Goal: Information Seeking & Learning: Compare options

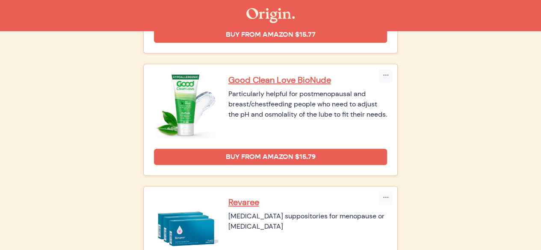
scroll to position [438, 0]
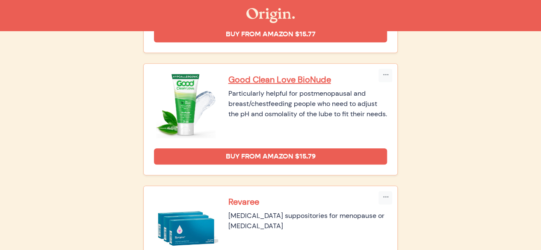
click at [245, 202] on p "Revaree" at bounding box center [307, 201] width 159 height 11
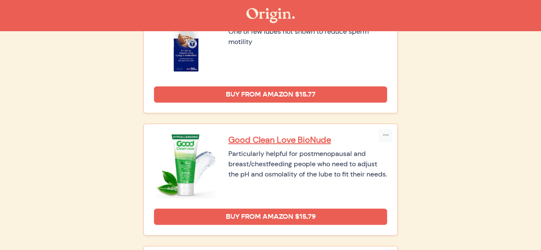
scroll to position [378, 0]
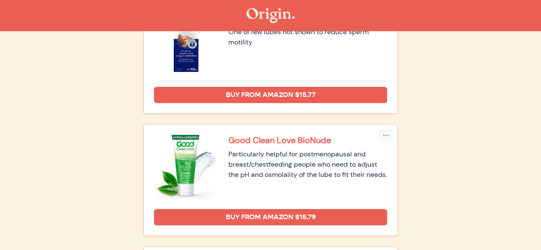
click at [254, 140] on p "Good Clean Love BioNude" at bounding box center [307, 140] width 159 height 11
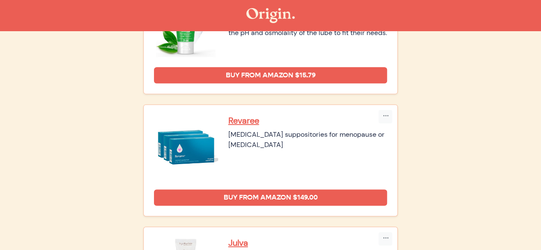
scroll to position [523, 0]
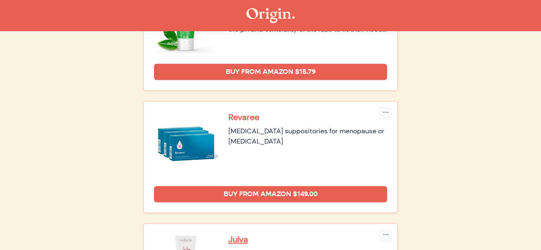
click at [245, 117] on p "Revaree" at bounding box center [307, 117] width 159 height 11
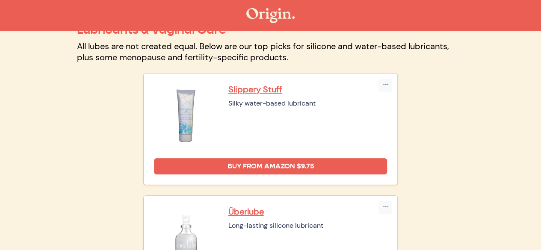
scroll to position [0, 0]
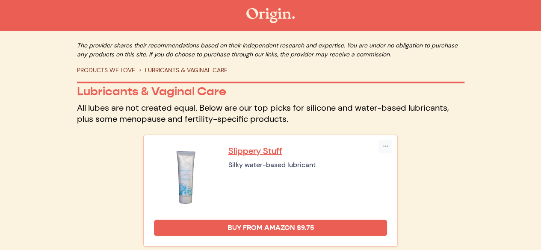
click at [118, 71] on link "PRODUCTS WE LOVE" at bounding box center [106, 70] width 58 height 8
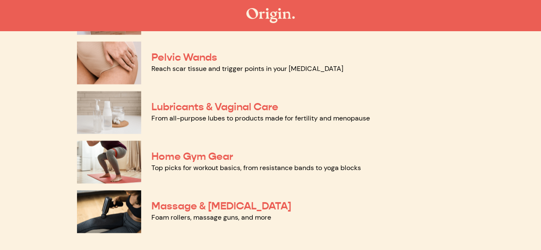
scroll to position [427, 0]
click at [203, 58] on link "Pelvic Wands" at bounding box center [184, 57] width 66 height 13
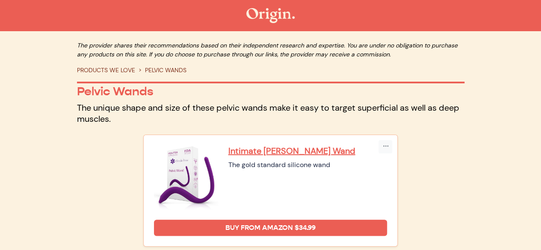
click at [268, 17] on img at bounding box center [270, 15] width 48 height 15
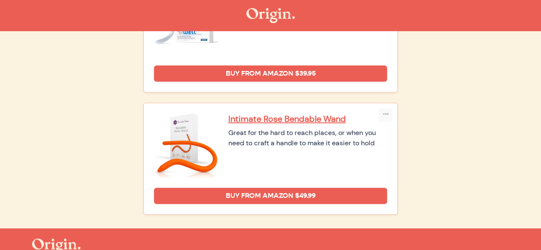
scroll to position [583, 0]
